Goal: Task Accomplishment & Management: Manage account settings

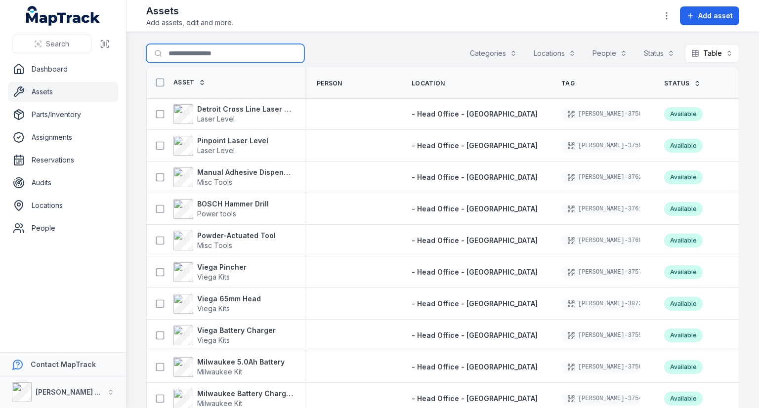
click at [184, 56] on input "Search for assets" at bounding box center [225, 53] width 158 height 19
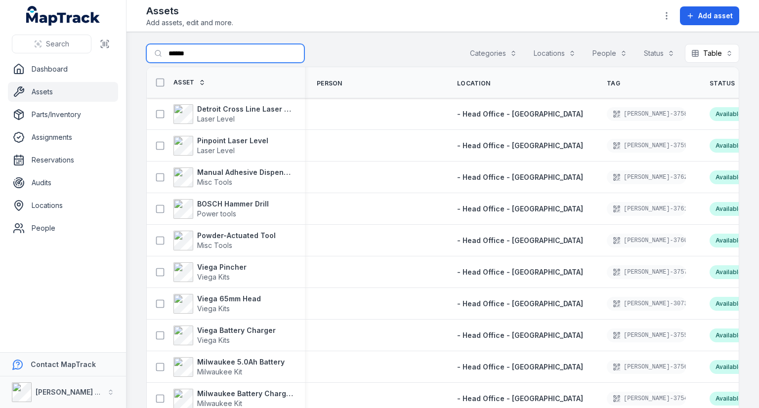
type input "******"
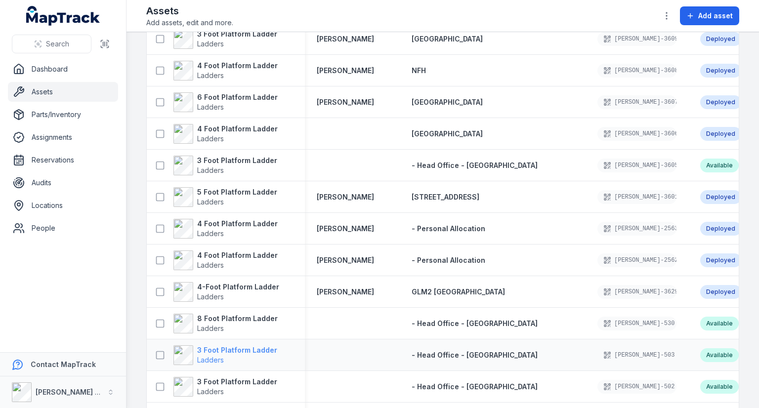
scroll to position [988, 0]
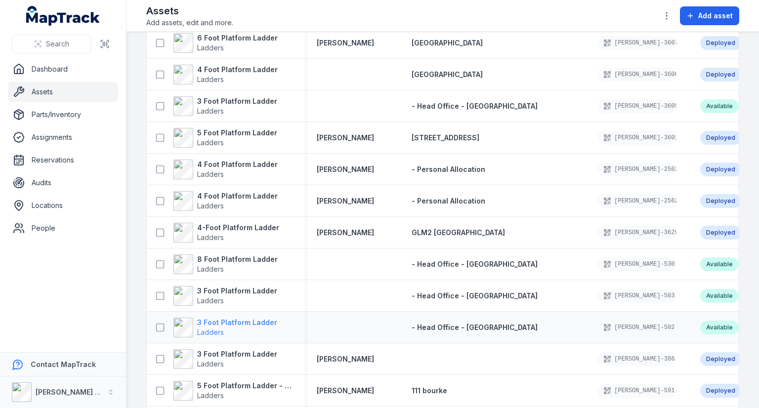
click at [230, 323] on strong "3 Foot Platform Ladder" at bounding box center [237, 323] width 80 height 10
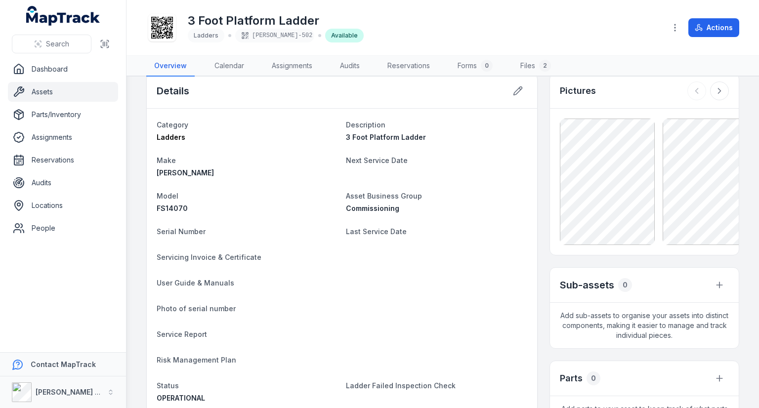
scroll to position [10, 0]
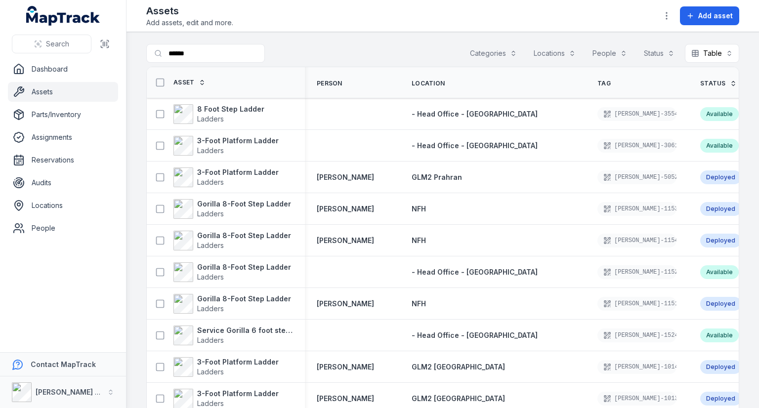
click at [324, 84] on span "Person" at bounding box center [330, 84] width 26 height 8
click at [338, 80] on span "Person" at bounding box center [330, 84] width 26 height 8
drag, startPoint x: 340, startPoint y: 82, endPoint x: 374, endPoint y: 86, distance: 34.9
click at [374, 86] on th "Person" at bounding box center [352, 82] width 95 height 31
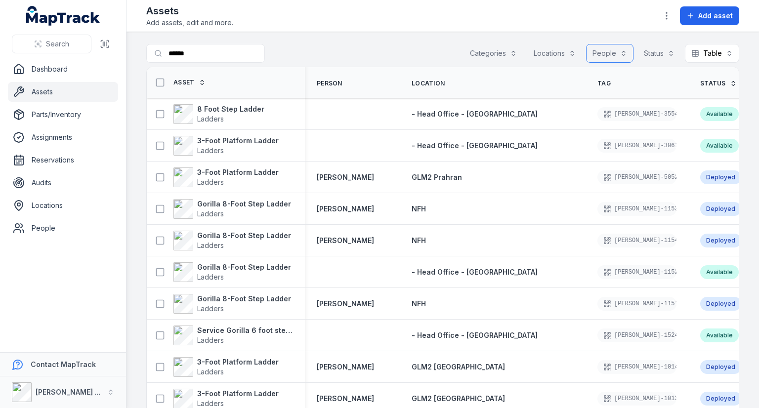
click at [594, 52] on button "People" at bounding box center [609, 53] width 47 height 19
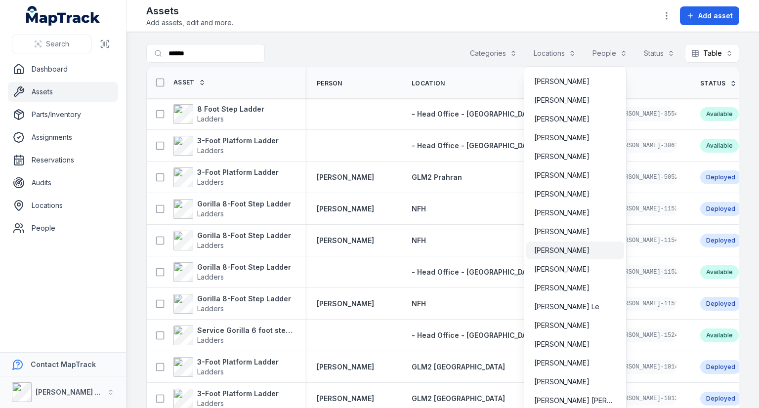
scroll to position [1433, 0]
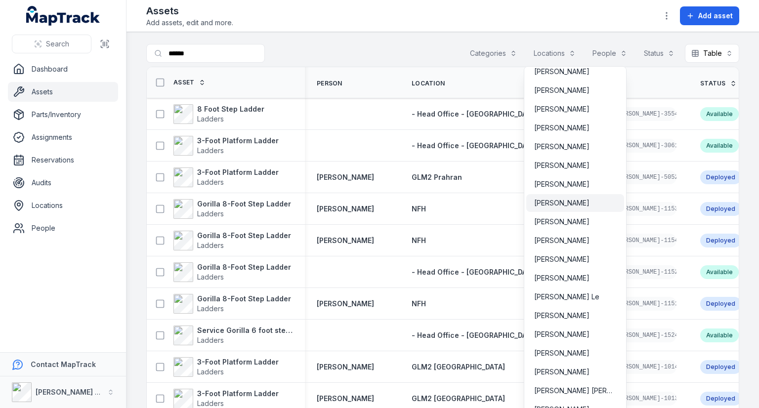
click at [569, 204] on span "Grant Hillman" at bounding box center [561, 203] width 55 height 10
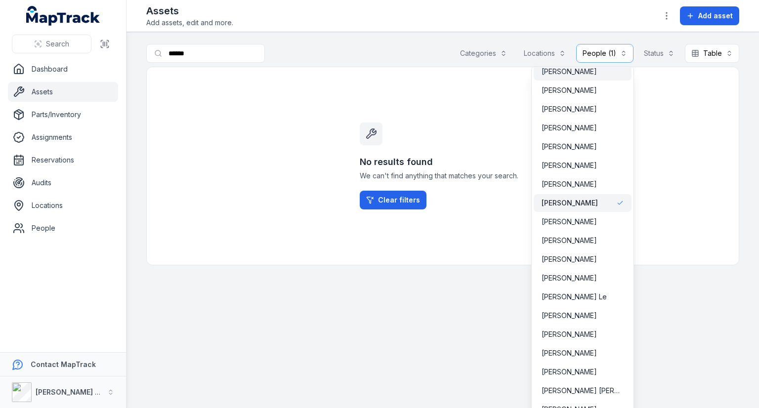
click at [558, 72] on span "Gary Ayres" at bounding box center [569, 72] width 55 height 10
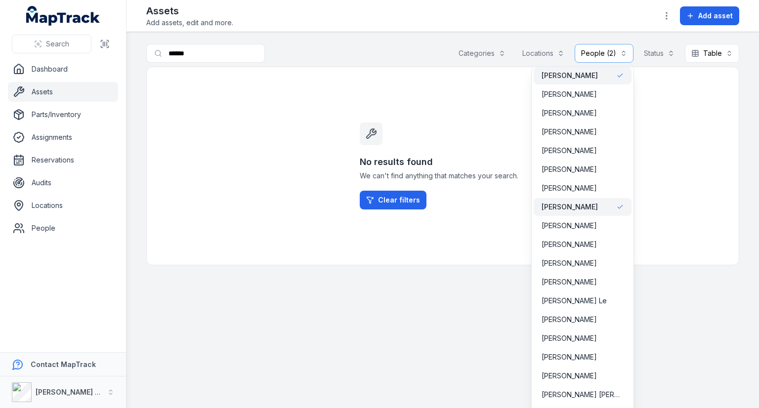
click at [617, 210] on icon at bounding box center [620, 207] width 7 height 7
click at [596, 79] on div "Gary Ayres" at bounding box center [583, 76] width 82 height 10
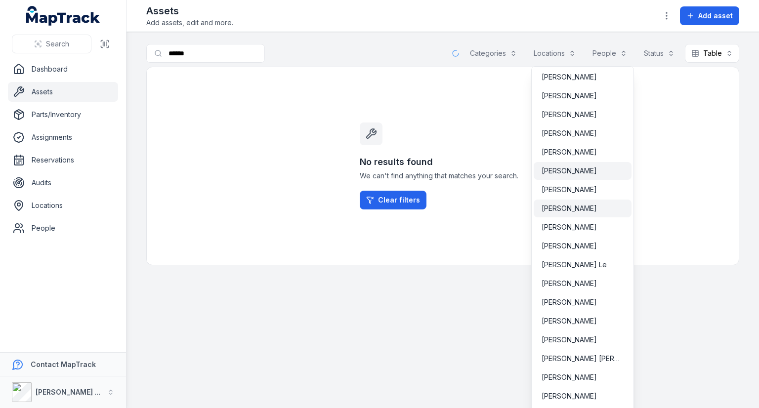
scroll to position [1528, 0]
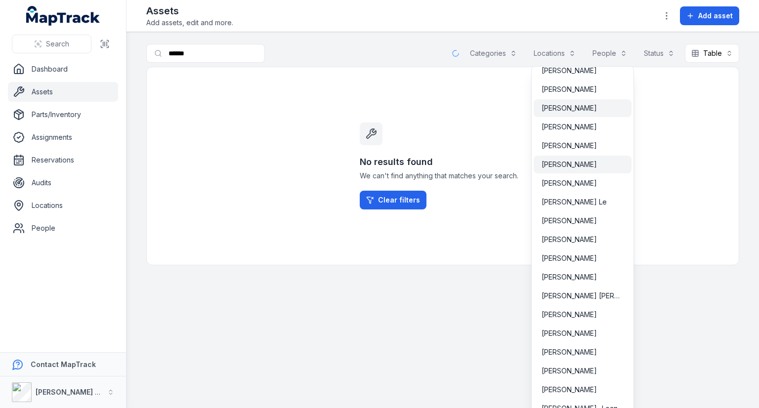
click at [577, 164] on span "[PERSON_NAME]" at bounding box center [569, 165] width 55 height 10
drag, startPoint x: 230, startPoint y: 50, endPoint x: 175, endPoint y: 51, distance: 54.9
click at [176, 51] on div "**********" at bounding box center [442, 55] width 593 height 23
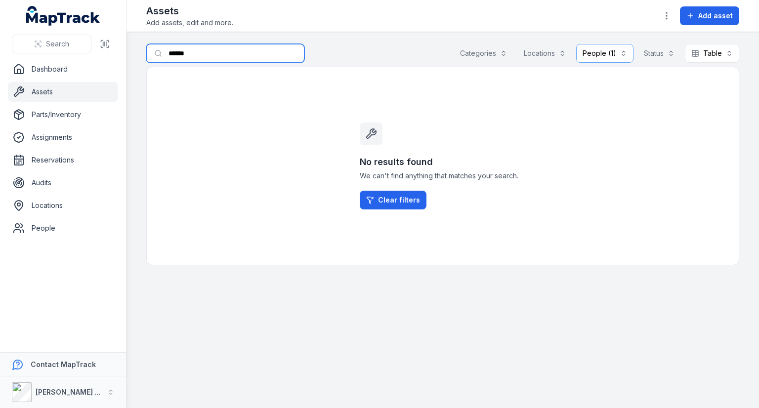
drag, startPoint x: 196, startPoint y: 54, endPoint x: 127, endPoint y: 54, distance: 68.7
click at [127, 54] on main "**********" at bounding box center [443, 220] width 633 height 376
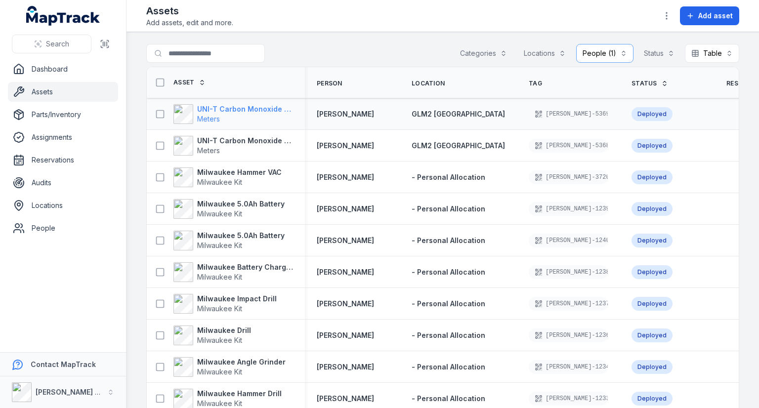
click at [214, 107] on strong "UNI-T Carbon Monoxide Meter" at bounding box center [245, 109] width 96 height 10
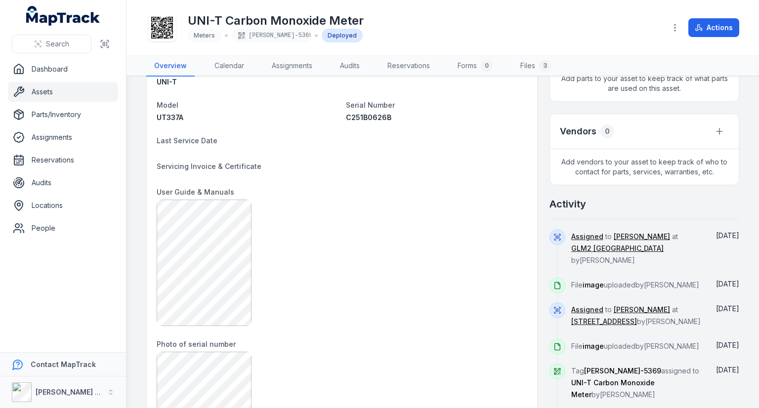
scroll to position [445, 0]
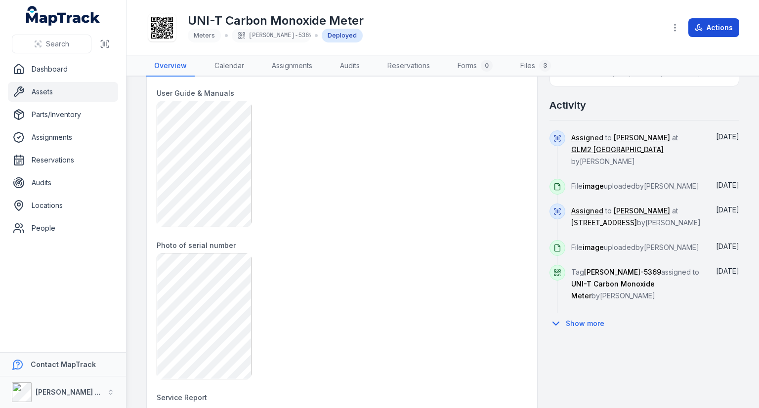
click at [705, 26] on button "Actions" at bounding box center [713, 27] width 51 height 19
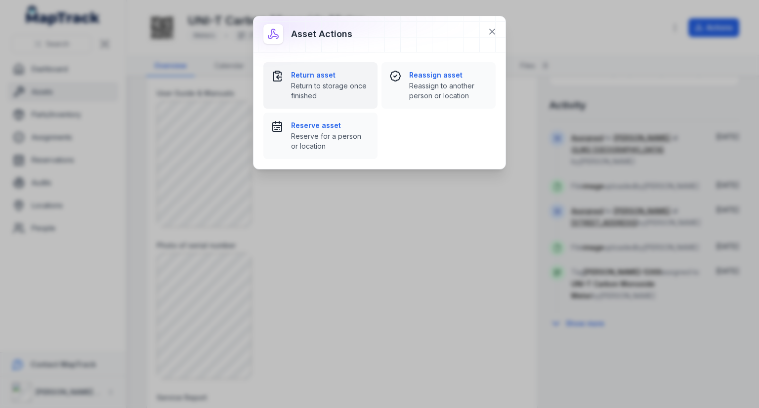
click at [332, 72] on strong "Return asset" at bounding box center [330, 75] width 79 height 10
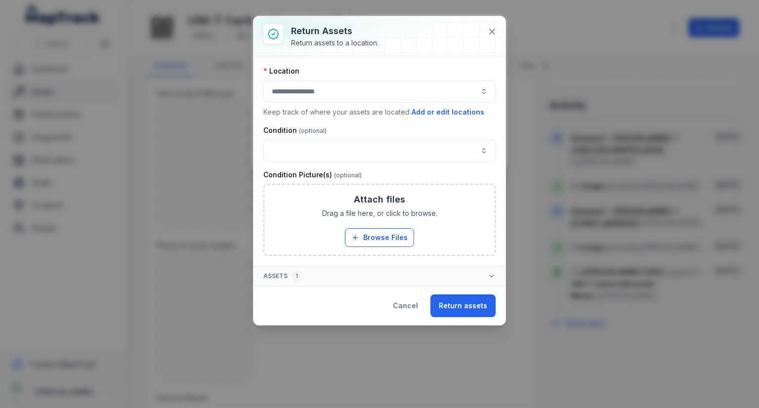
click at [340, 91] on button "button" at bounding box center [379, 91] width 232 height 23
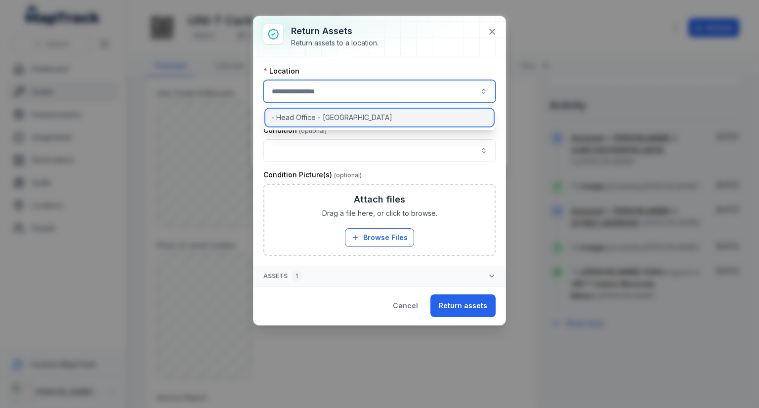
click at [319, 120] on span "- Head Office - [GEOGRAPHIC_DATA]" at bounding box center [331, 118] width 121 height 10
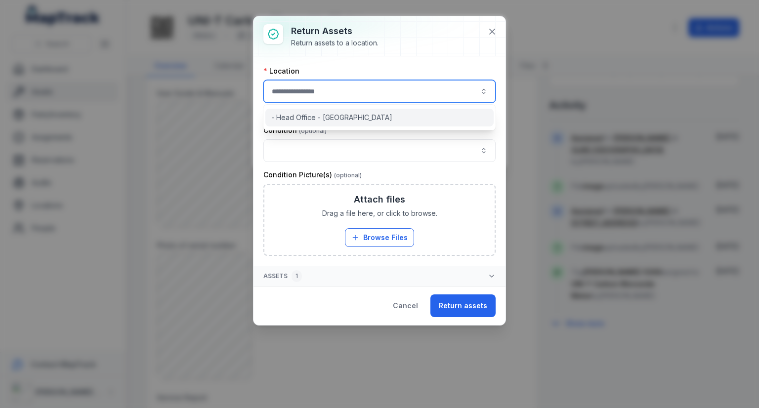
type input "**********"
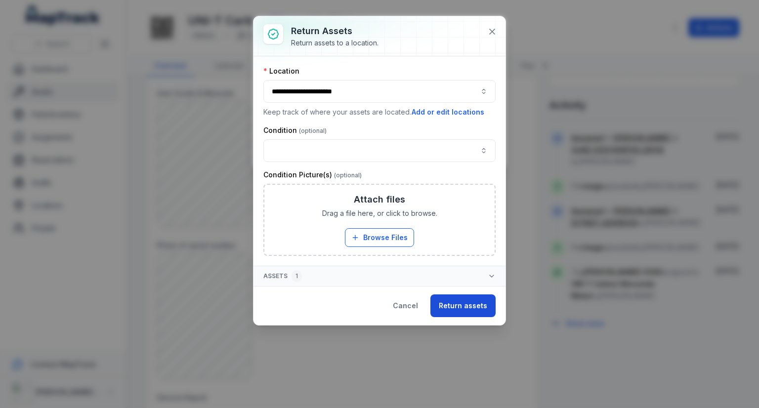
click at [467, 308] on button "Return assets" at bounding box center [462, 306] width 65 height 23
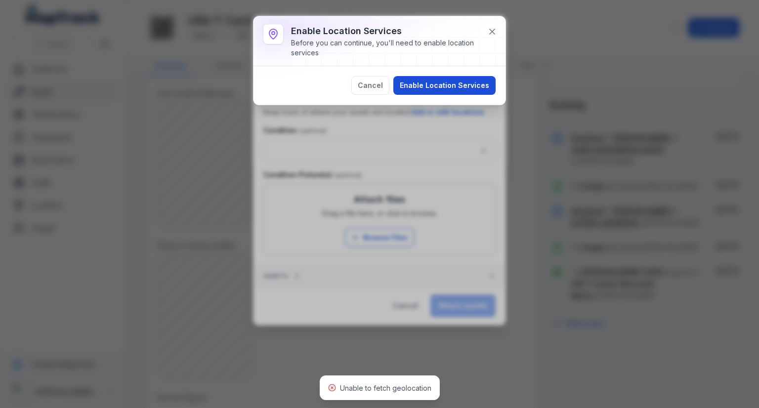
click at [411, 89] on button "Enable Location Services" at bounding box center [444, 85] width 102 height 19
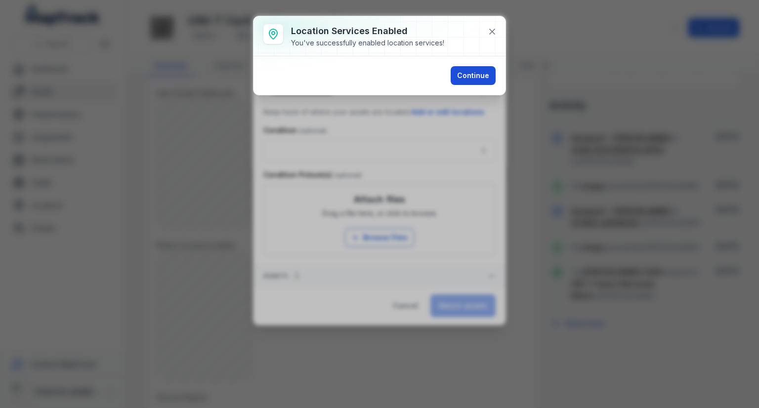
click at [468, 76] on button "Continue" at bounding box center [473, 75] width 45 height 19
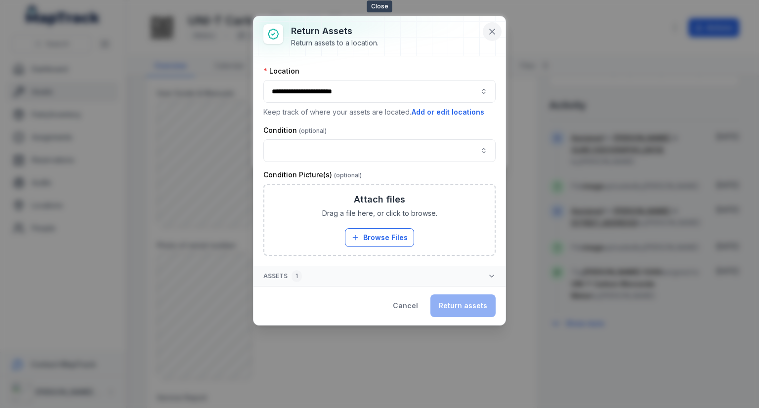
click at [492, 31] on icon at bounding box center [492, 31] width 5 height 5
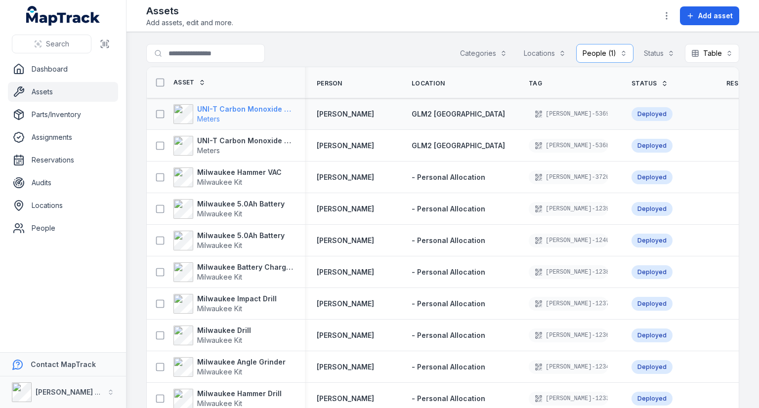
click at [242, 115] on span "Meters" at bounding box center [245, 119] width 96 height 10
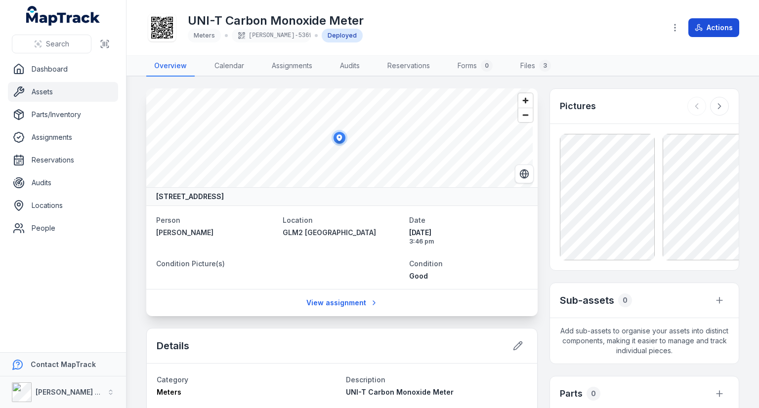
click at [708, 34] on button "Actions" at bounding box center [713, 27] width 51 height 19
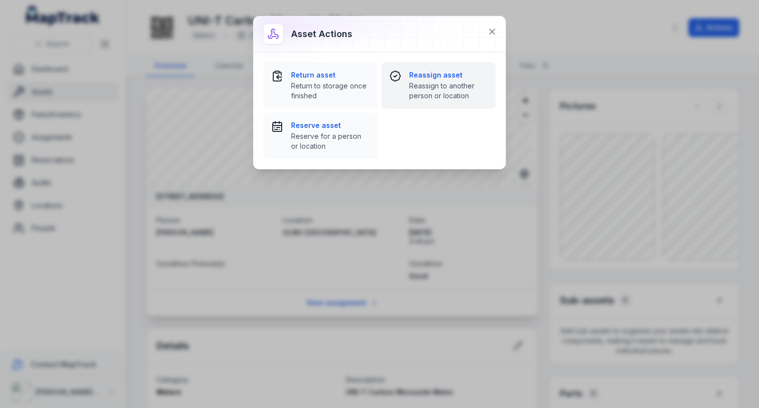
click at [435, 84] on span "Reassign to another person or location" at bounding box center [448, 91] width 79 height 20
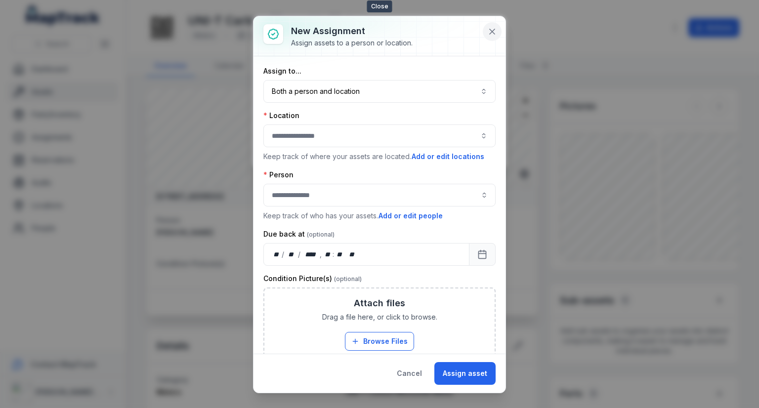
click at [493, 33] on icon at bounding box center [492, 32] width 10 height 10
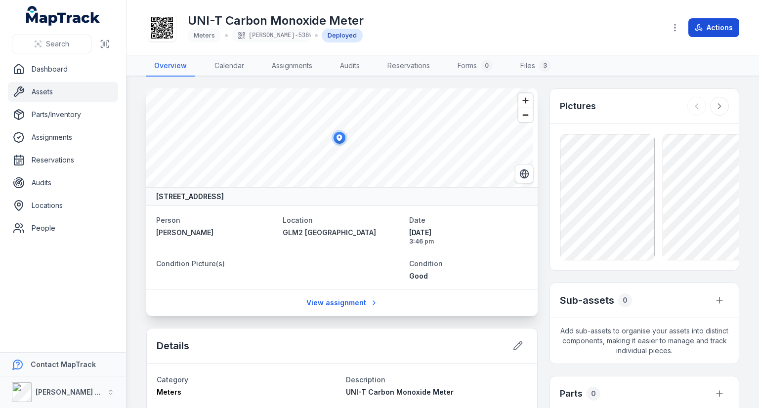
click at [705, 30] on button "Actions" at bounding box center [713, 27] width 51 height 19
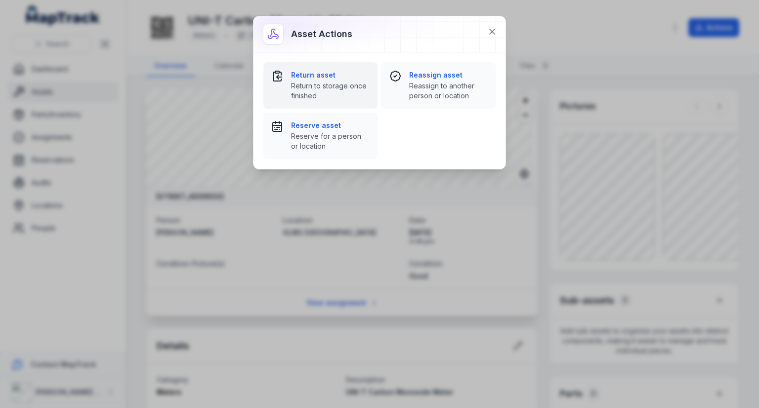
click at [305, 76] on strong "Return asset" at bounding box center [330, 75] width 79 height 10
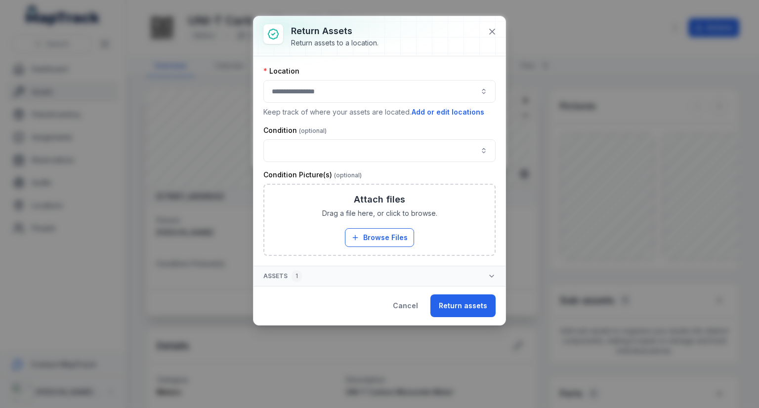
click at [308, 85] on button "button" at bounding box center [379, 91] width 232 height 23
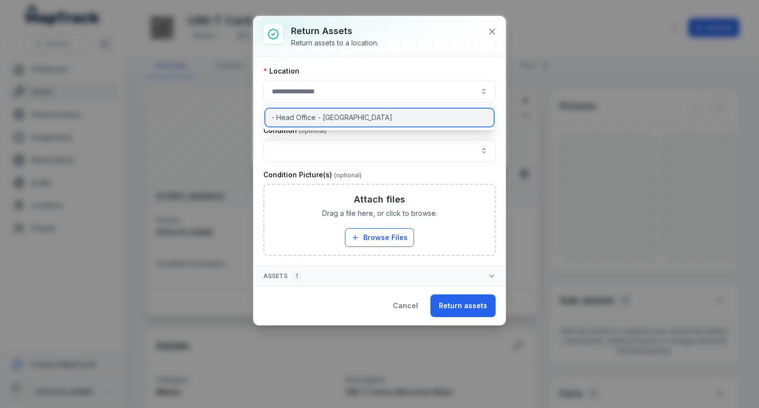
click at [312, 122] on span "- Head Office - [GEOGRAPHIC_DATA]" at bounding box center [331, 118] width 121 height 10
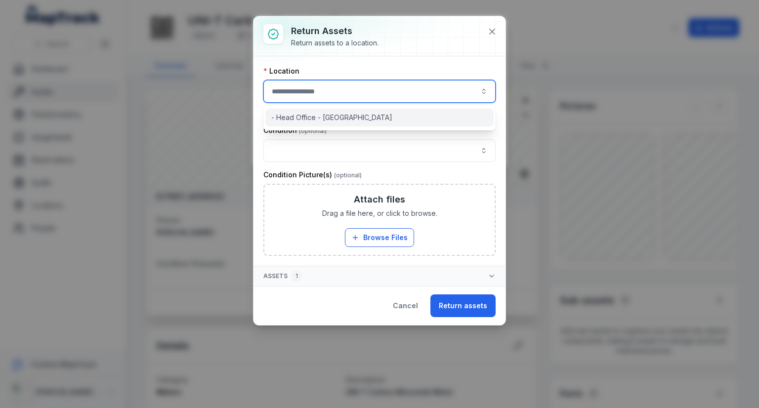
type input "**********"
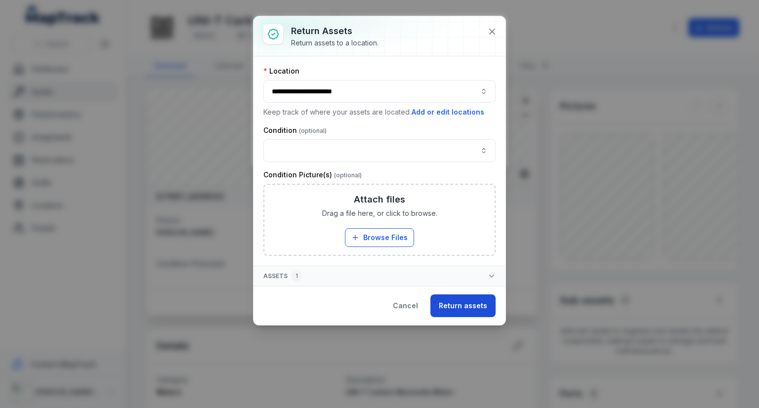
click at [457, 309] on button "Return assets" at bounding box center [462, 306] width 65 height 23
